Goal: Find specific page/section: Find specific page/section

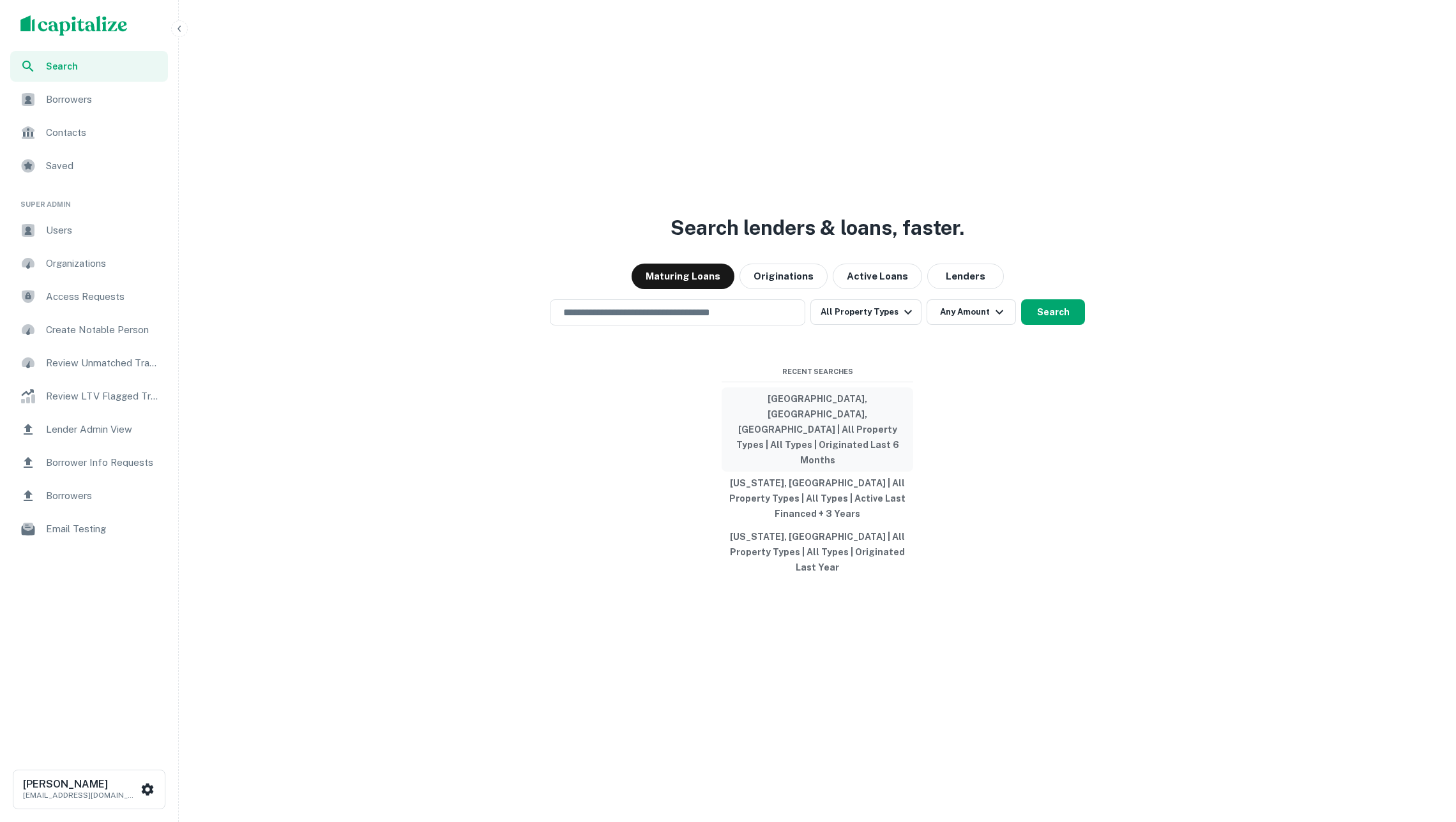
click at [784, 434] on button "[GEOGRAPHIC_DATA], [GEOGRAPHIC_DATA], [GEOGRAPHIC_DATA] | All Property Types | …" at bounding box center [817, 429] width 191 height 84
type input "**********"
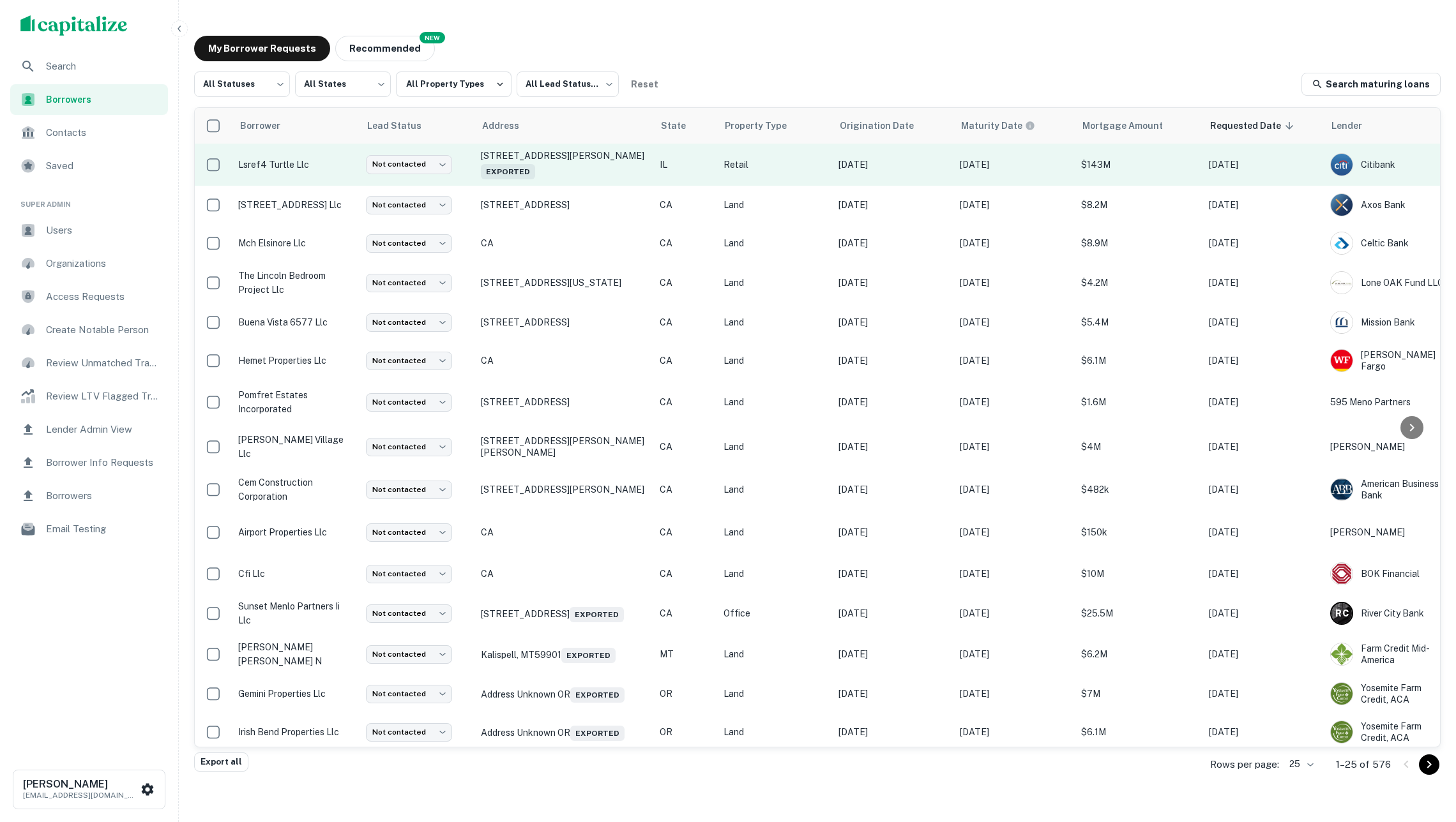
click at [274, 171] on p "lsref4 turtle llc" at bounding box center [295, 165] width 115 height 14
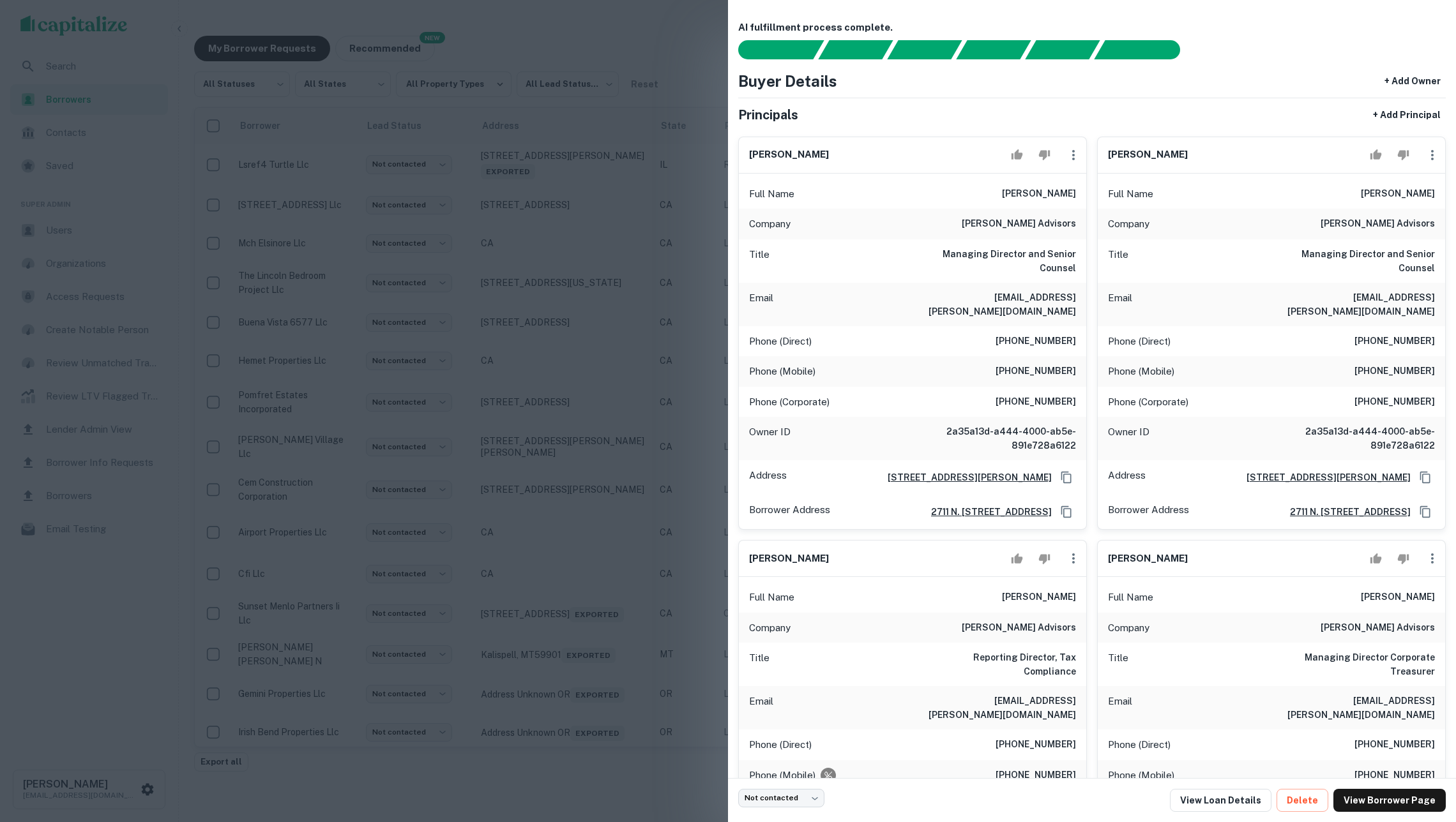
click at [314, 227] on div at bounding box center [728, 411] width 1456 height 822
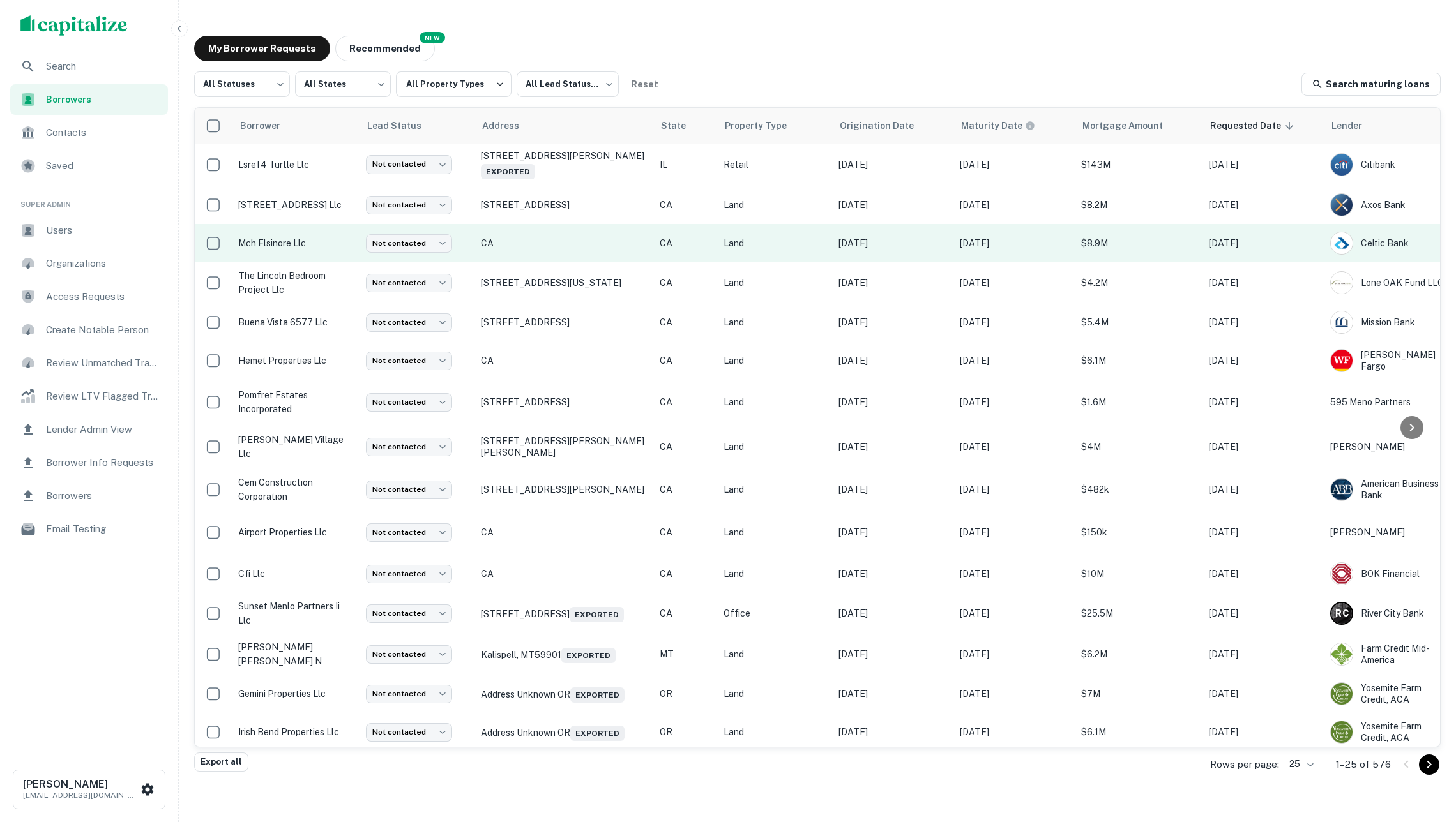
click at [307, 250] on td "mch elsinore llc" at bounding box center [296, 243] width 128 height 39
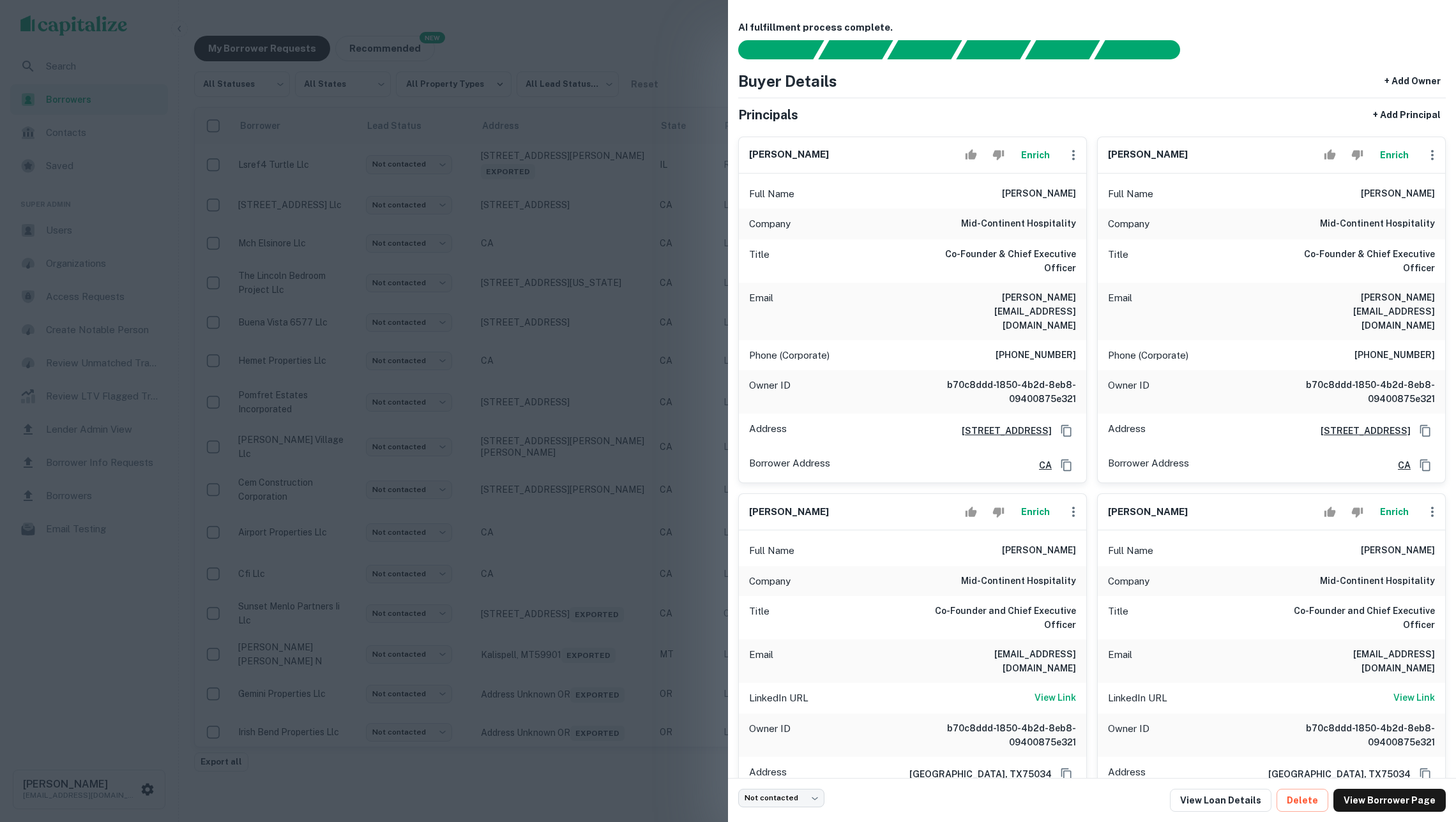
click at [520, 325] on div at bounding box center [728, 411] width 1456 height 822
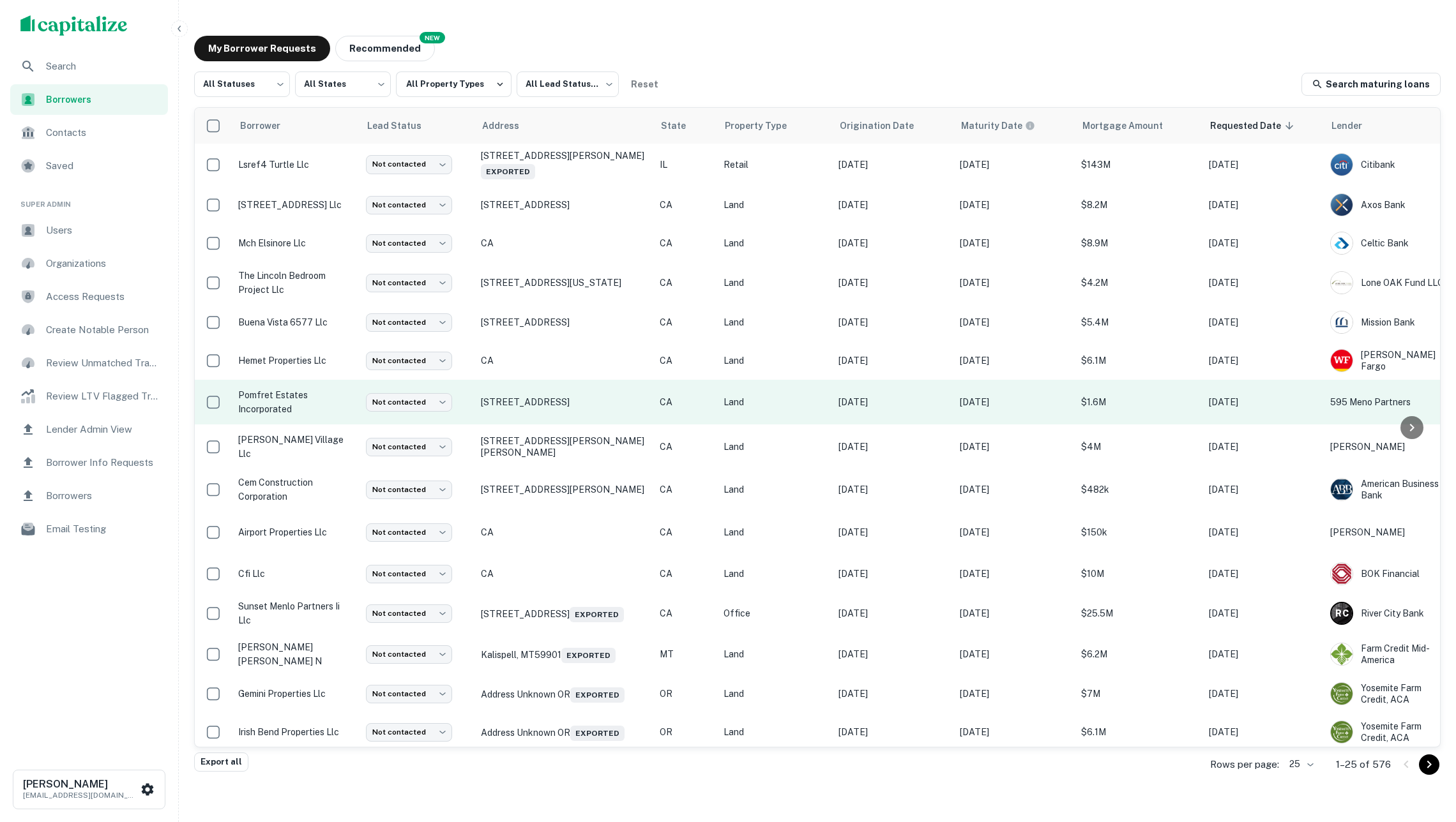
click at [298, 399] on p "pomfret estates incorporated" at bounding box center [295, 402] width 115 height 28
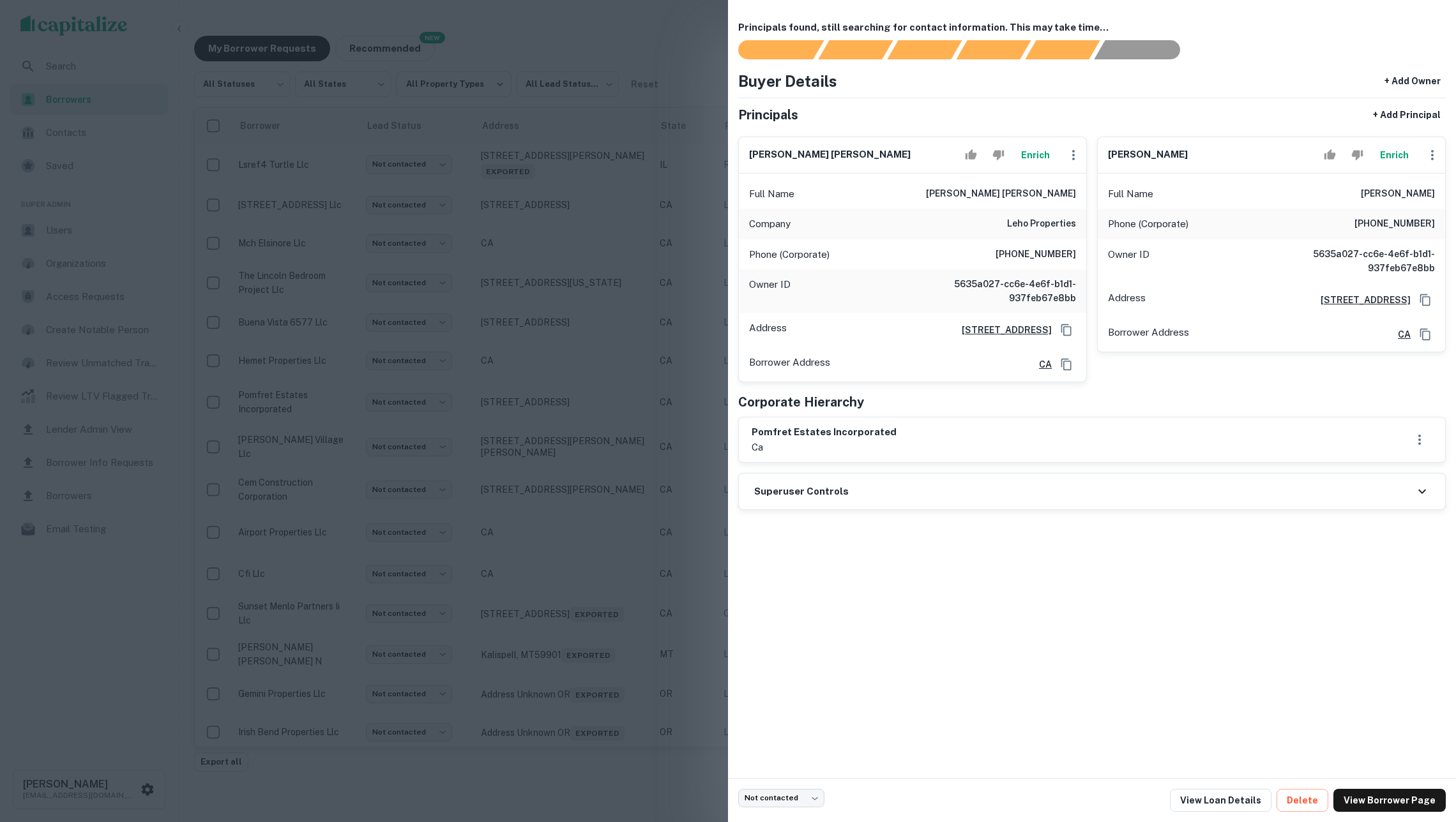
click at [450, 262] on div at bounding box center [728, 411] width 1456 height 822
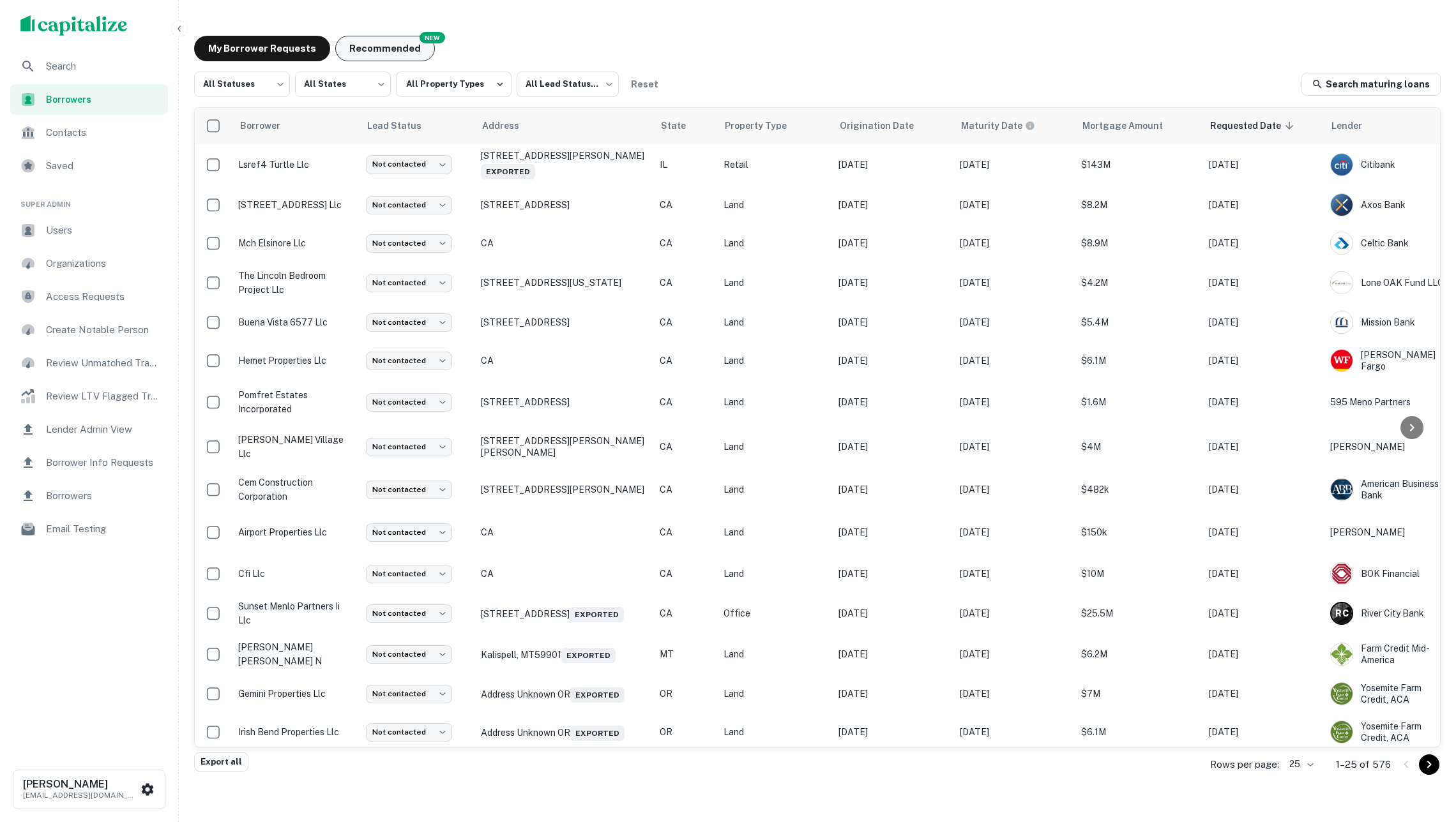
click at [388, 52] on button "Recommended" at bounding box center [385, 48] width 99 height 25
